Goal: Task Accomplishment & Management: Manage account settings

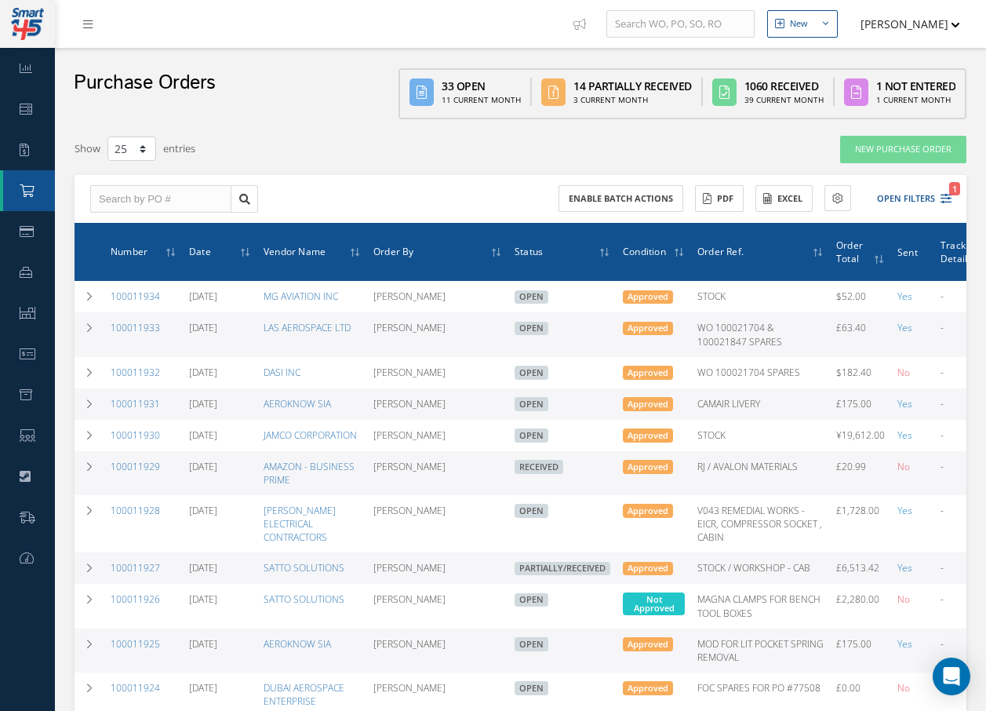
select select "25"
click at [201, 202] on input "text" at bounding box center [160, 199] width 141 height 28
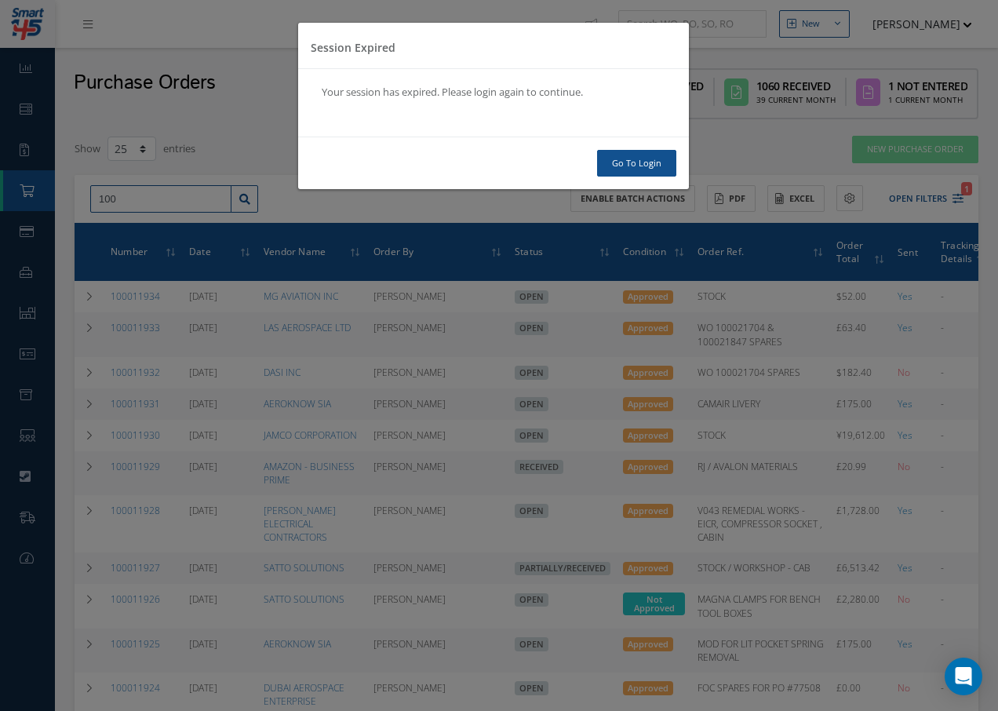
type input "100"
click at [661, 170] on link "Go To Login" at bounding box center [636, 163] width 79 height 27
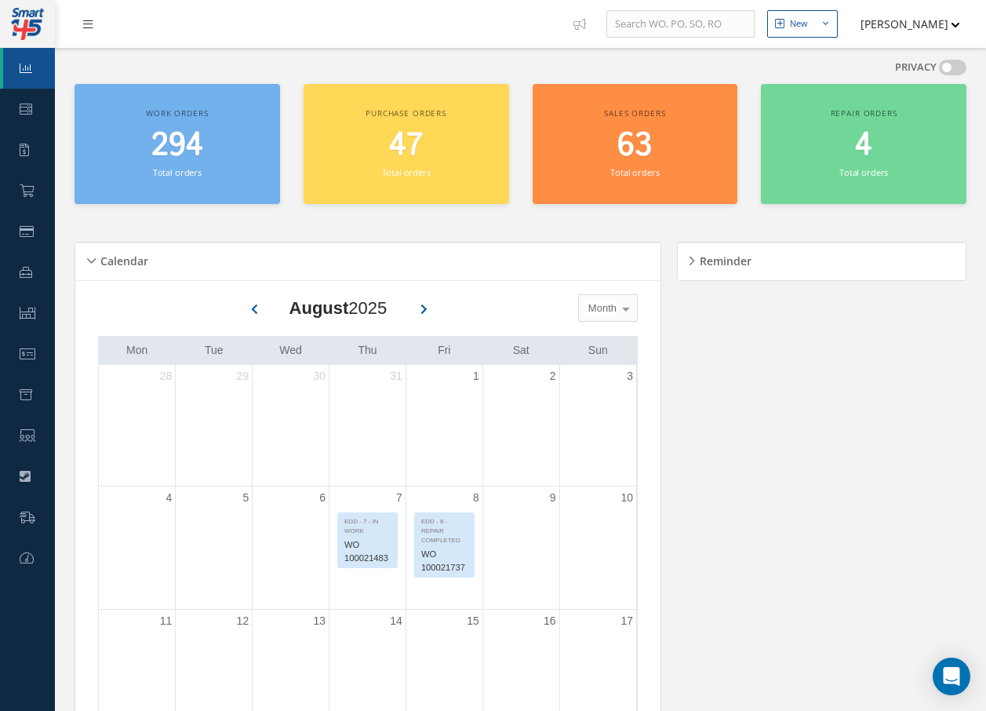
click at [88, 26] on icon at bounding box center [87, 24] width 9 height 11
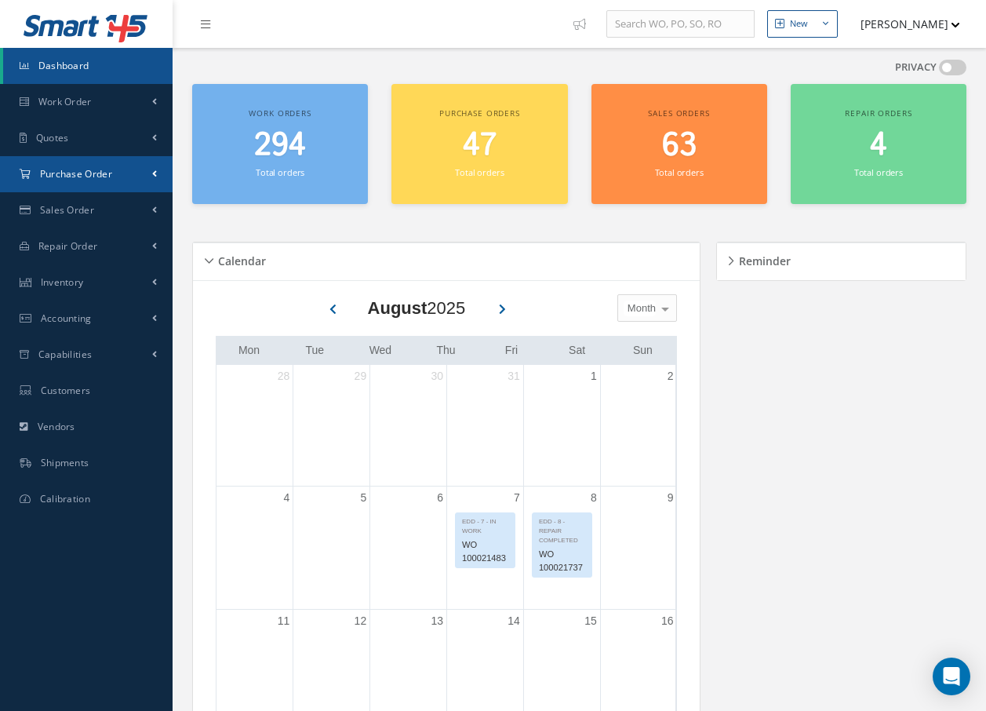
click at [77, 163] on link "Purchase Order" at bounding box center [86, 174] width 173 height 36
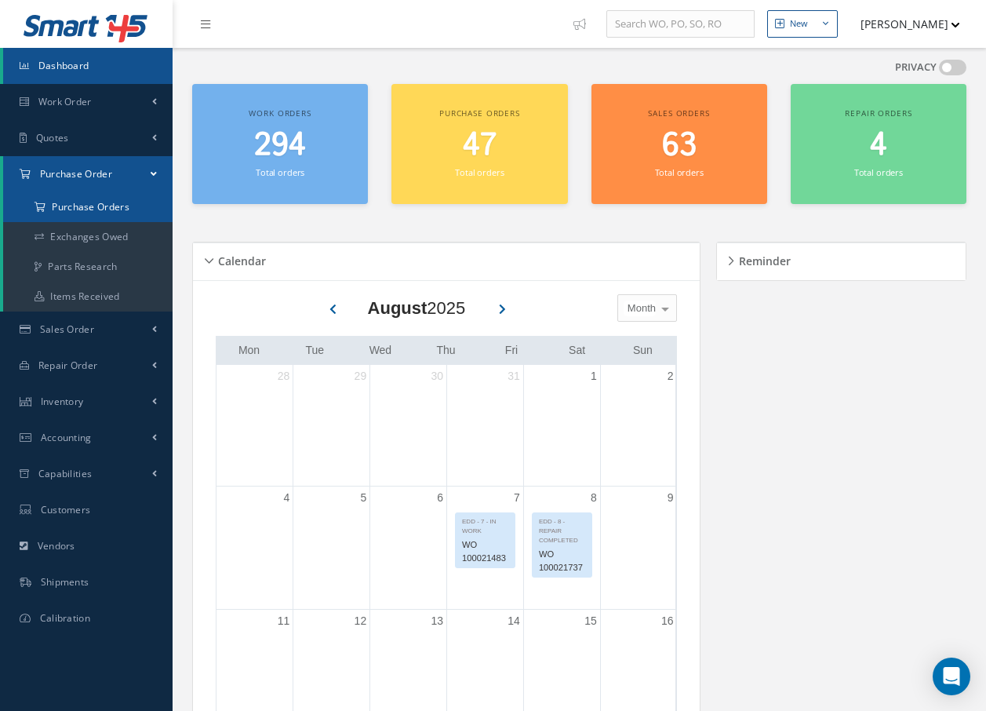
click at [77, 202] on a=1&status_id=2&status_id=3&status_id=5&collapsedFilters"] "Purchase Orders" at bounding box center [87, 207] width 169 height 30
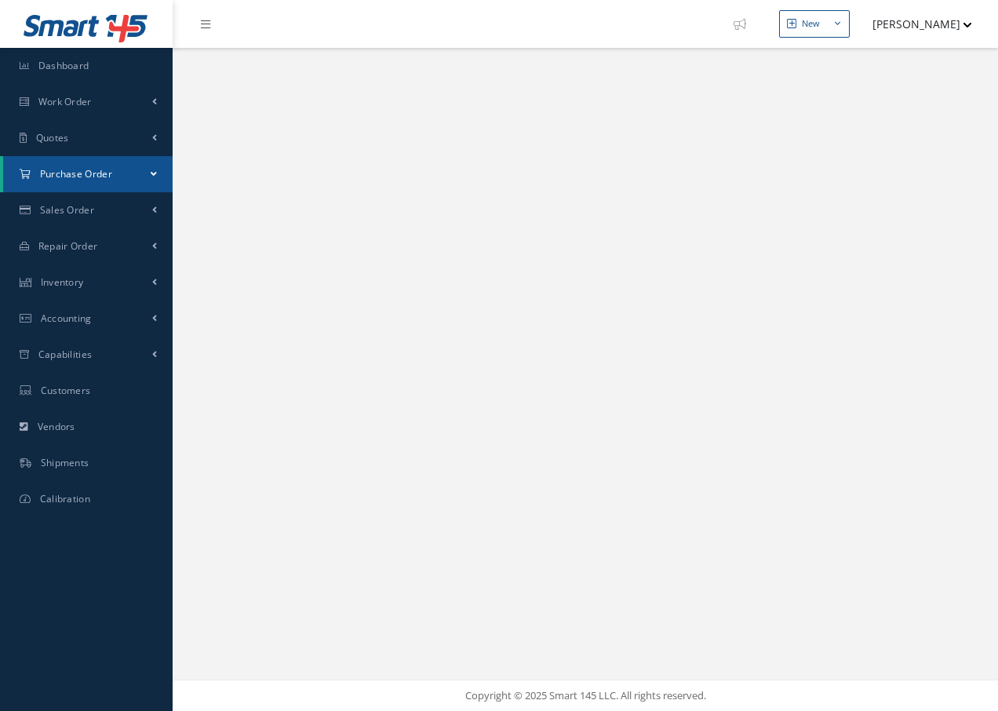
select select "25"
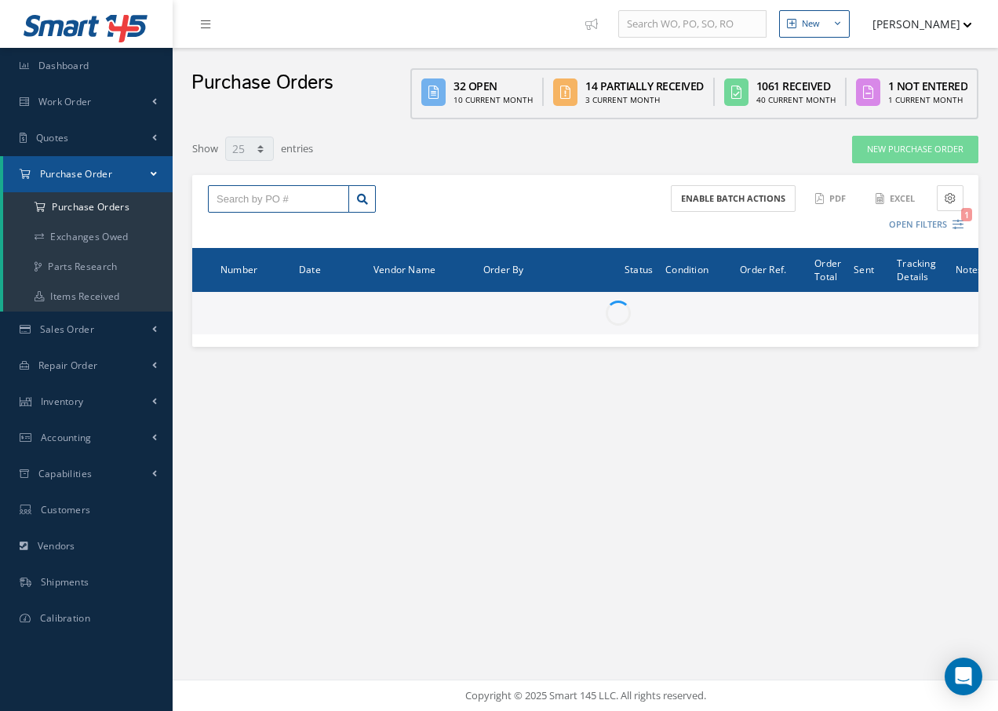
click at [225, 200] on input "text" at bounding box center [278, 199] width 141 height 28
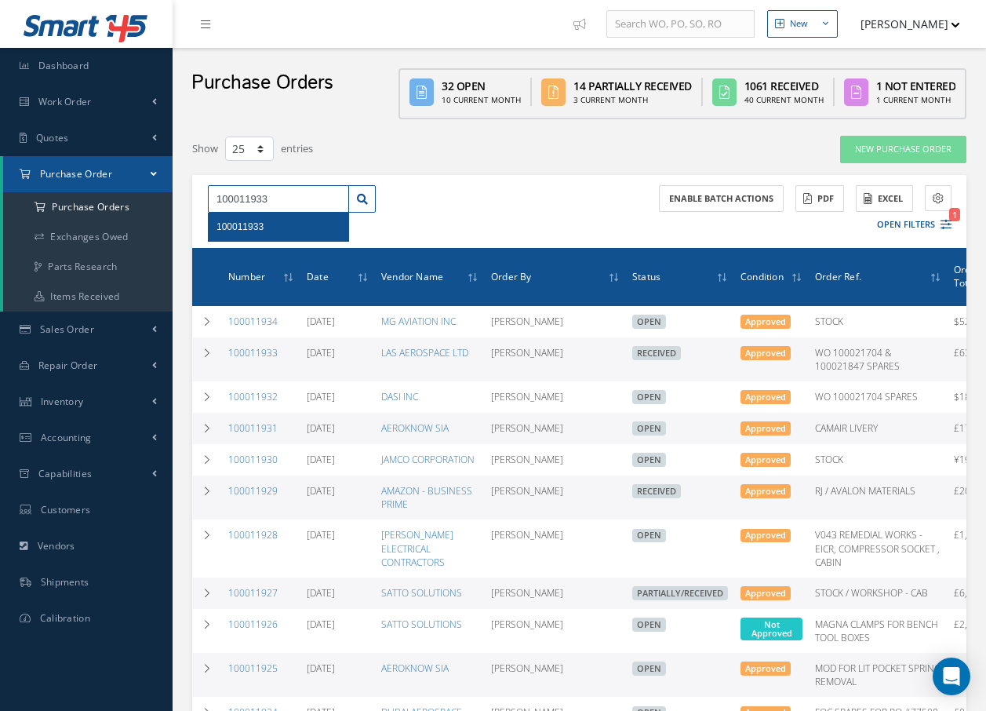
type input "100011933"
click at [243, 226] on span "100011933" at bounding box center [239, 226] width 47 height 11
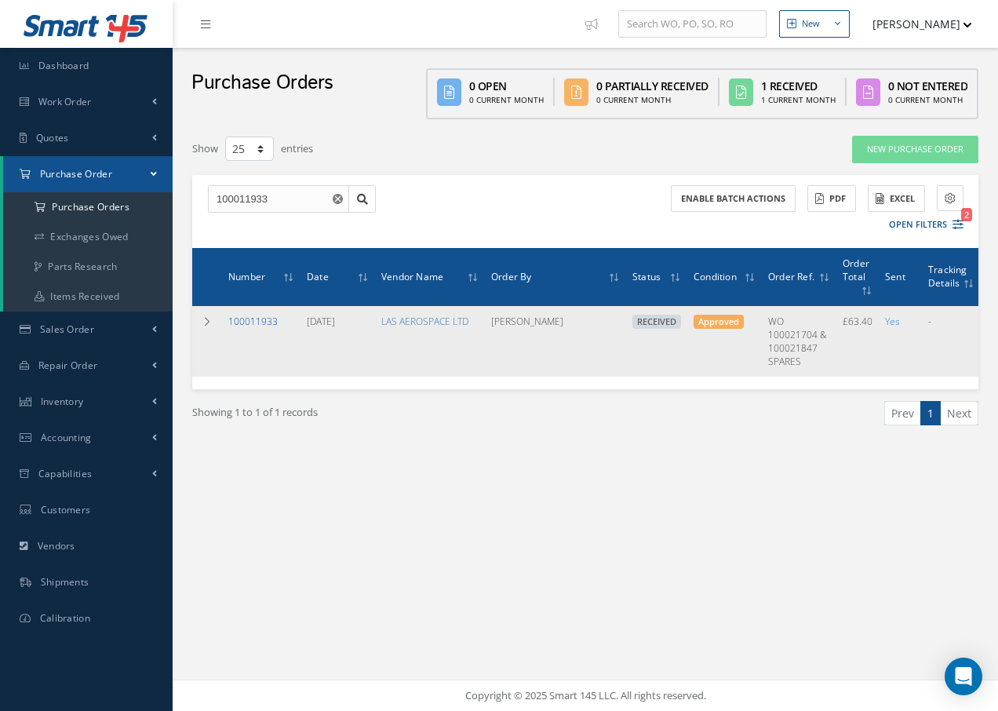
click at [241, 320] on link "100011933" at bounding box center [252, 321] width 49 height 13
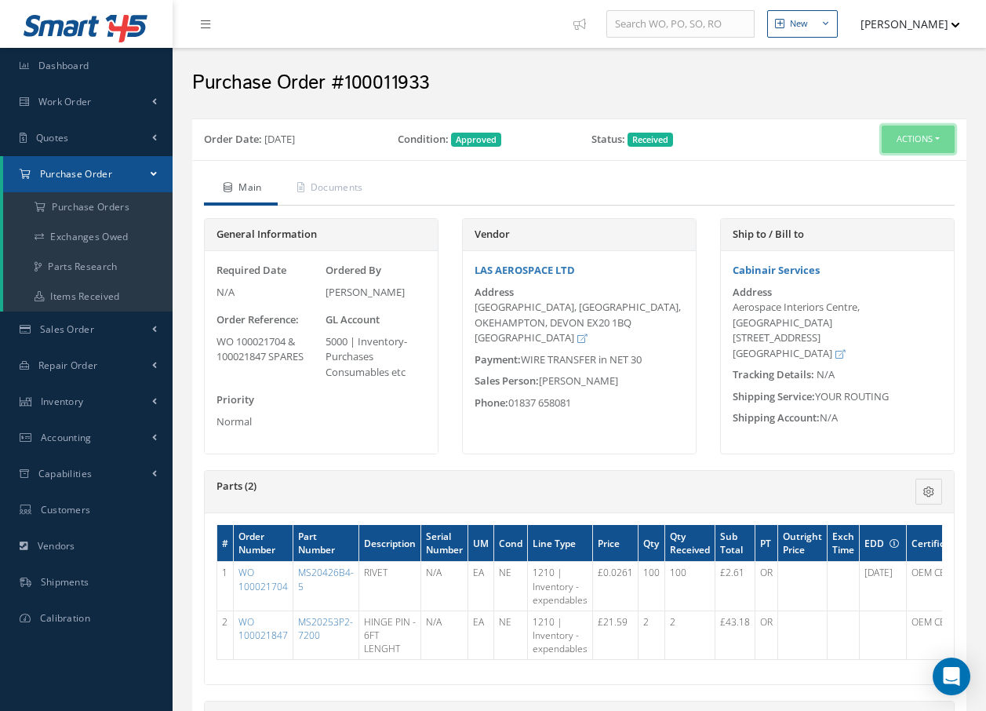
click at [928, 139] on button "Actions" at bounding box center [918, 138] width 73 height 27
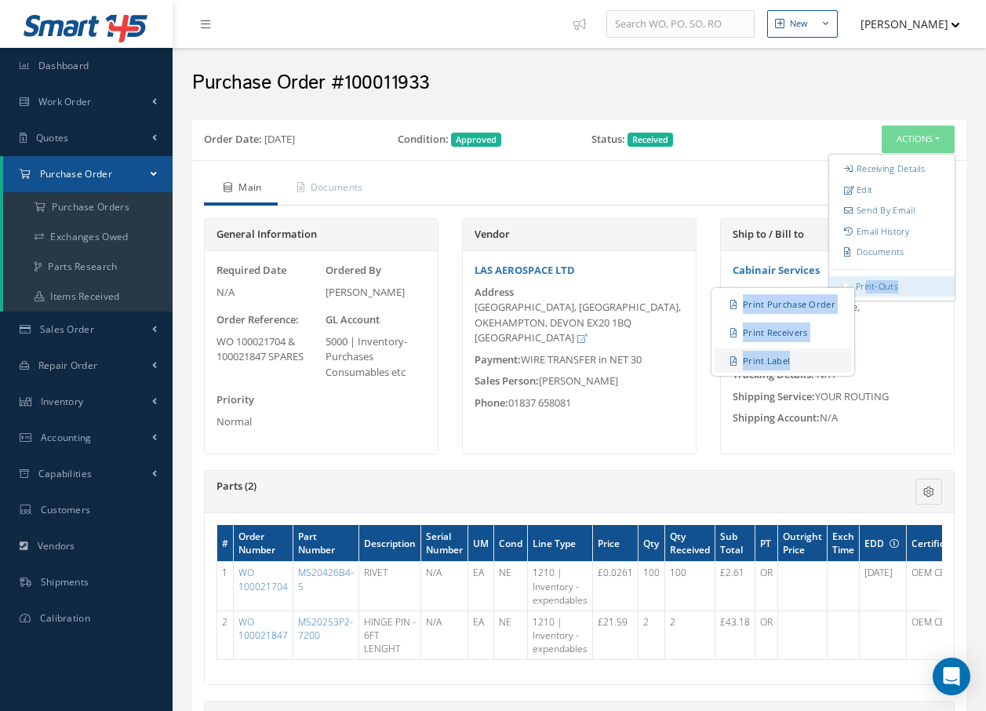
drag, startPoint x: 868, startPoint y: 282, endPoint x: 814, endPoint y: 359, distance: 94.0
click at [829, 297] on link "Print-Outs Print Purchase Order Print Receivers Print Label" at bounding box center [891, 286] width 125 height 21
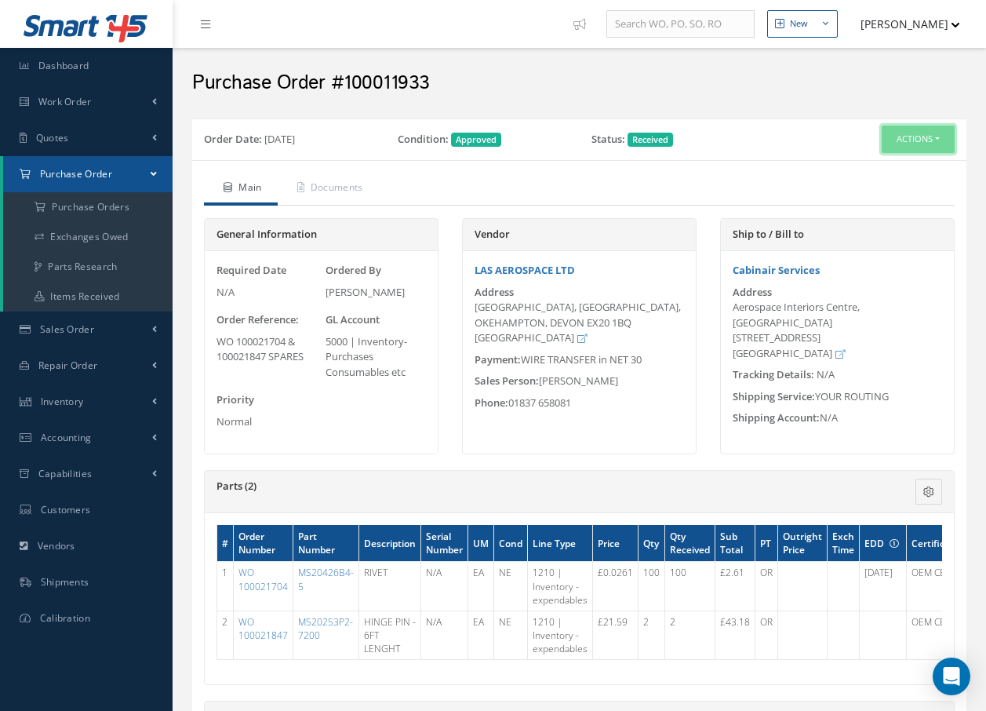
click at [917, 138] on button "Actions" at bounding box center [918, 138] width 73 height 27
click at [749, 106] on div "Purchase Order #100011933" at bounding box center [579, 79] width 813 height 63
click at [911, 136] on button "Actions" at bounding box center [918, 138] width 73 height 27
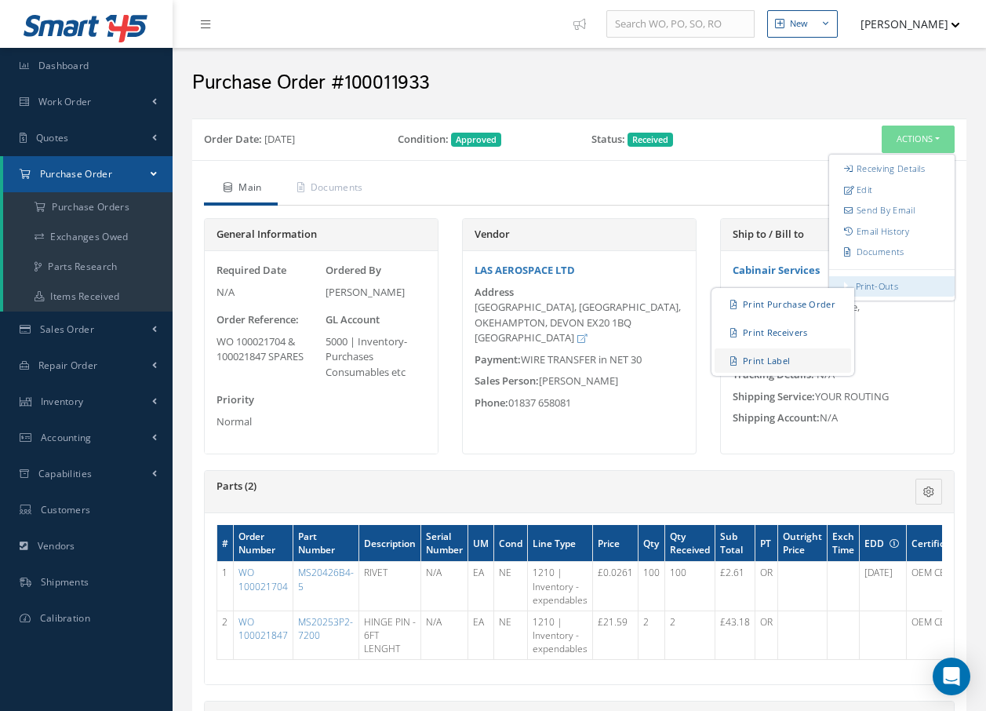
click at [774, 360] on link "Print Label" at bounding box center [783, 360] width 136 height 24
